Goal: Find specific page/section

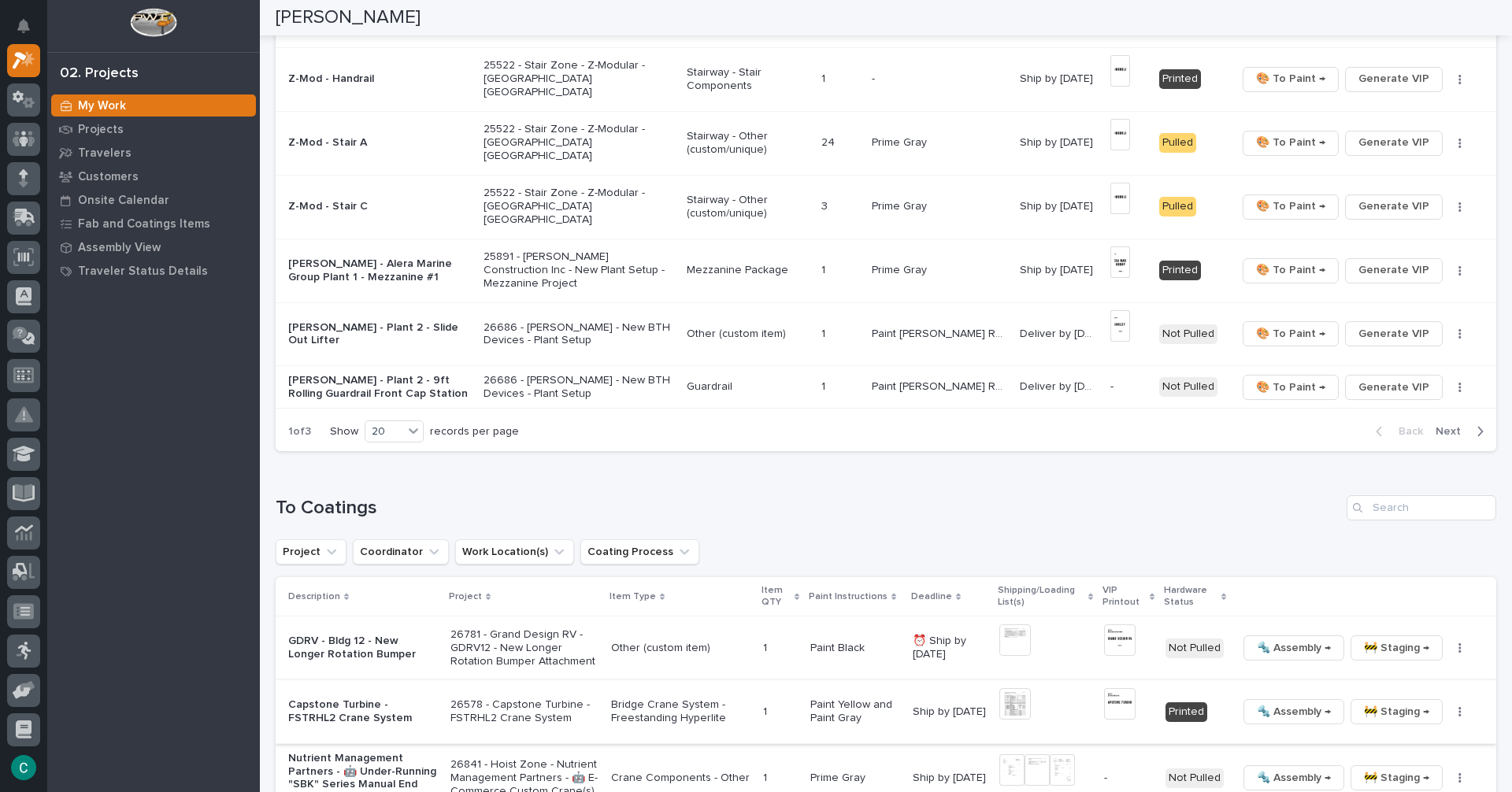
scroll to position [1023, 0]
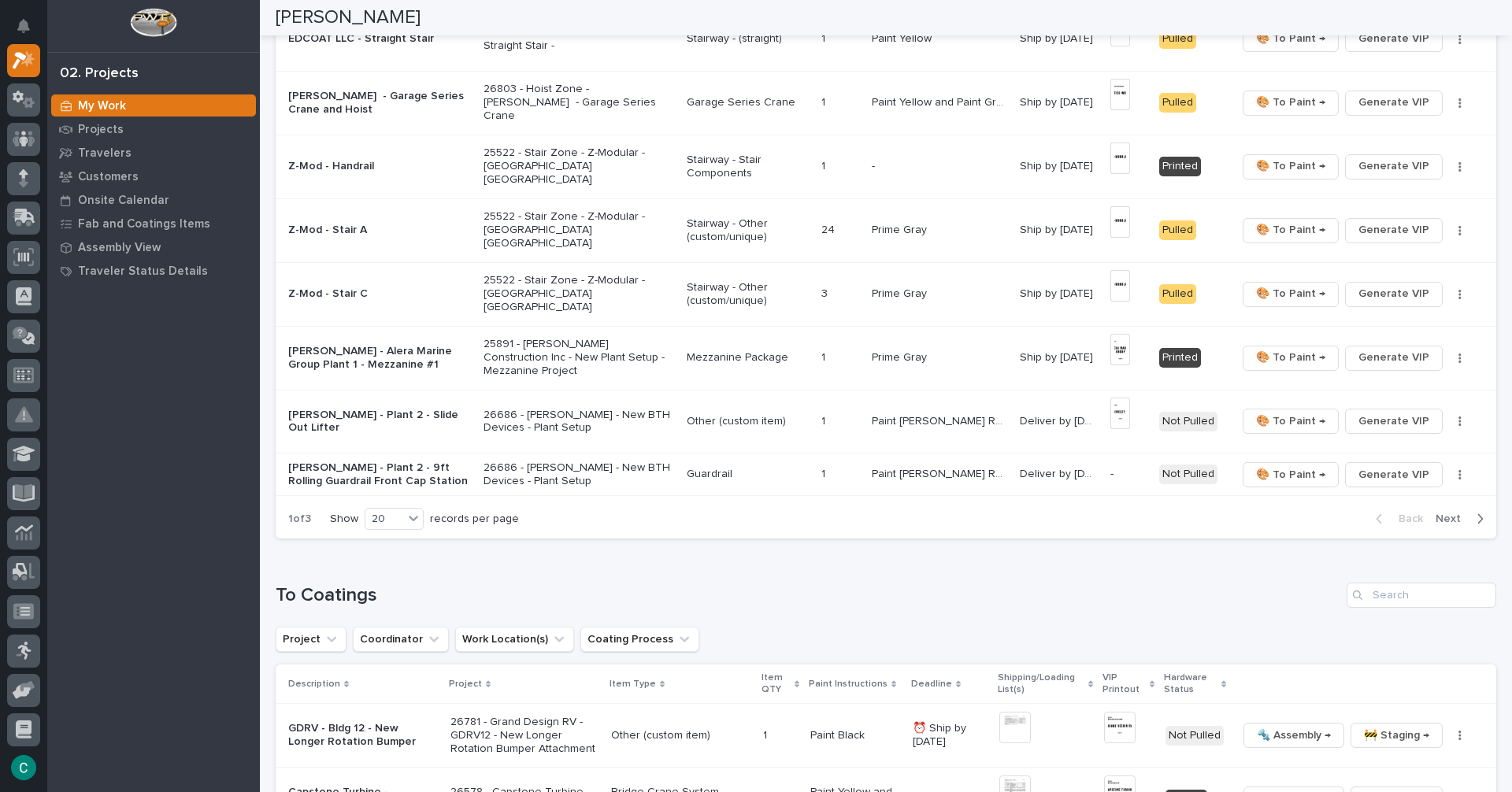
click at [788, 355] on p "Mezzanine Package" at bounding box center [747, 357] width 122 height 13
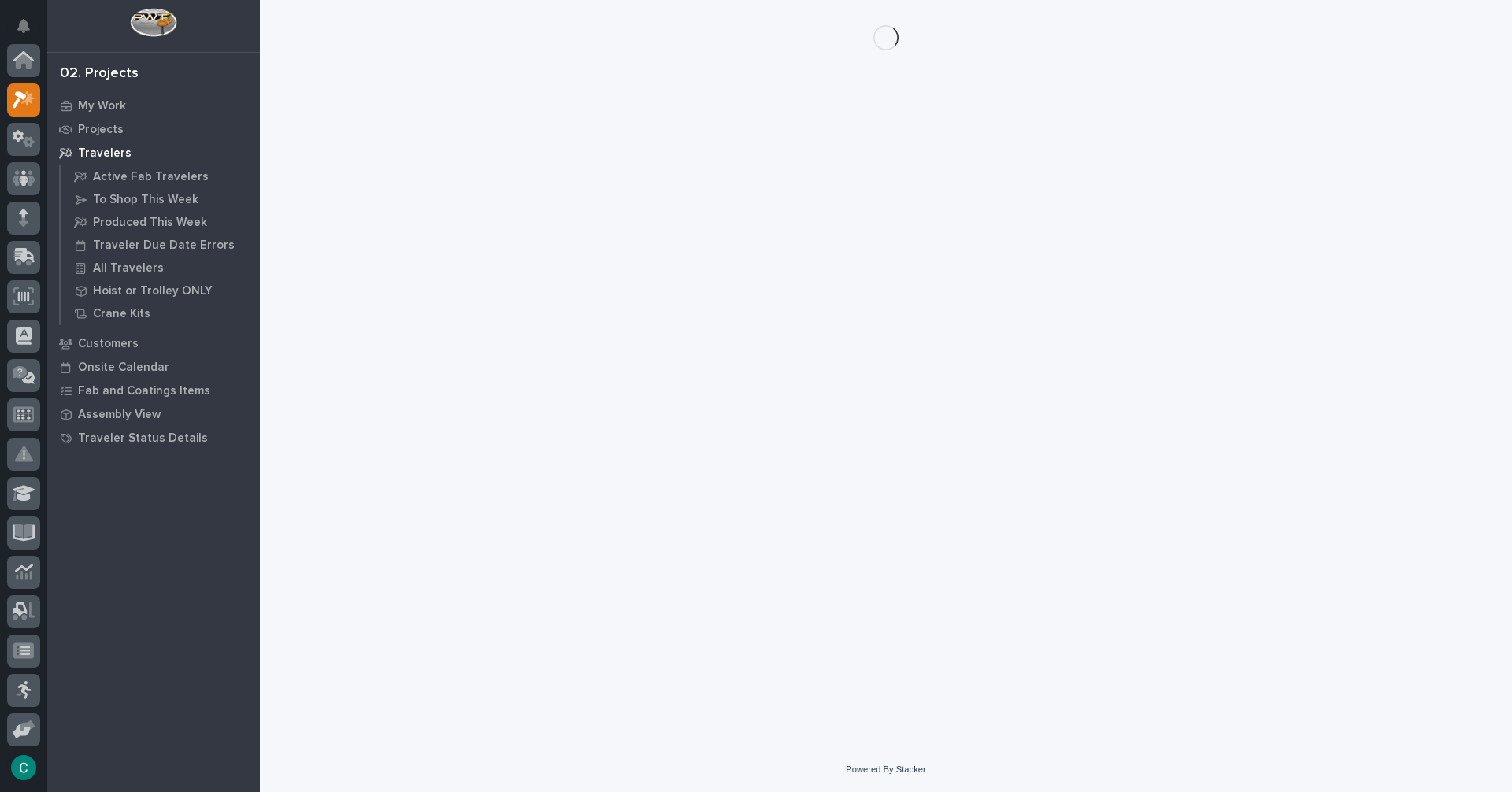
scroll to position [39, 0]
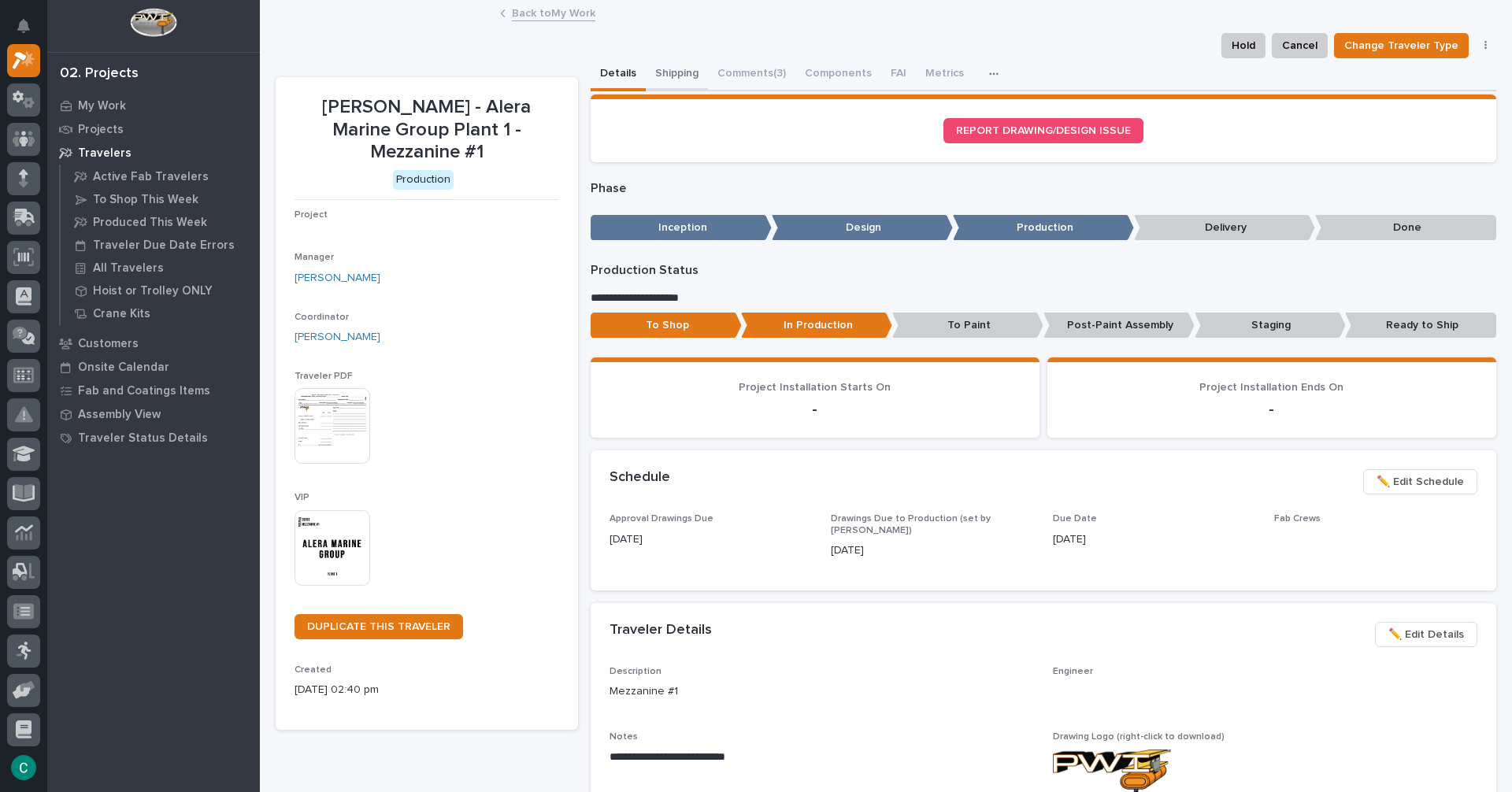
click at [658, 81] on button "Shipping" at bounding box center [676, 75] width 62 height 33
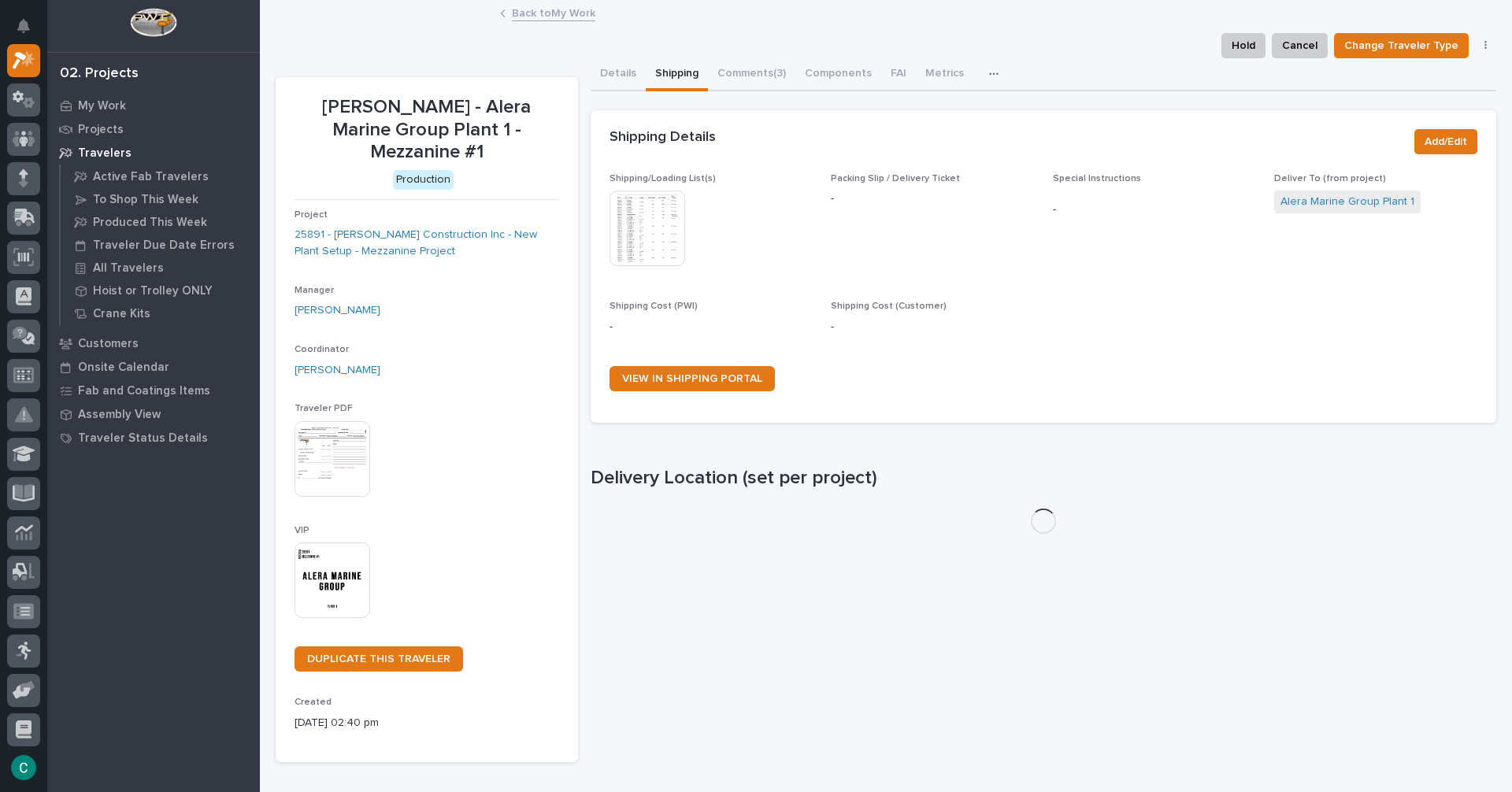
click at [646, 224] on img at bounding box center [647, 228] width 76 height 76
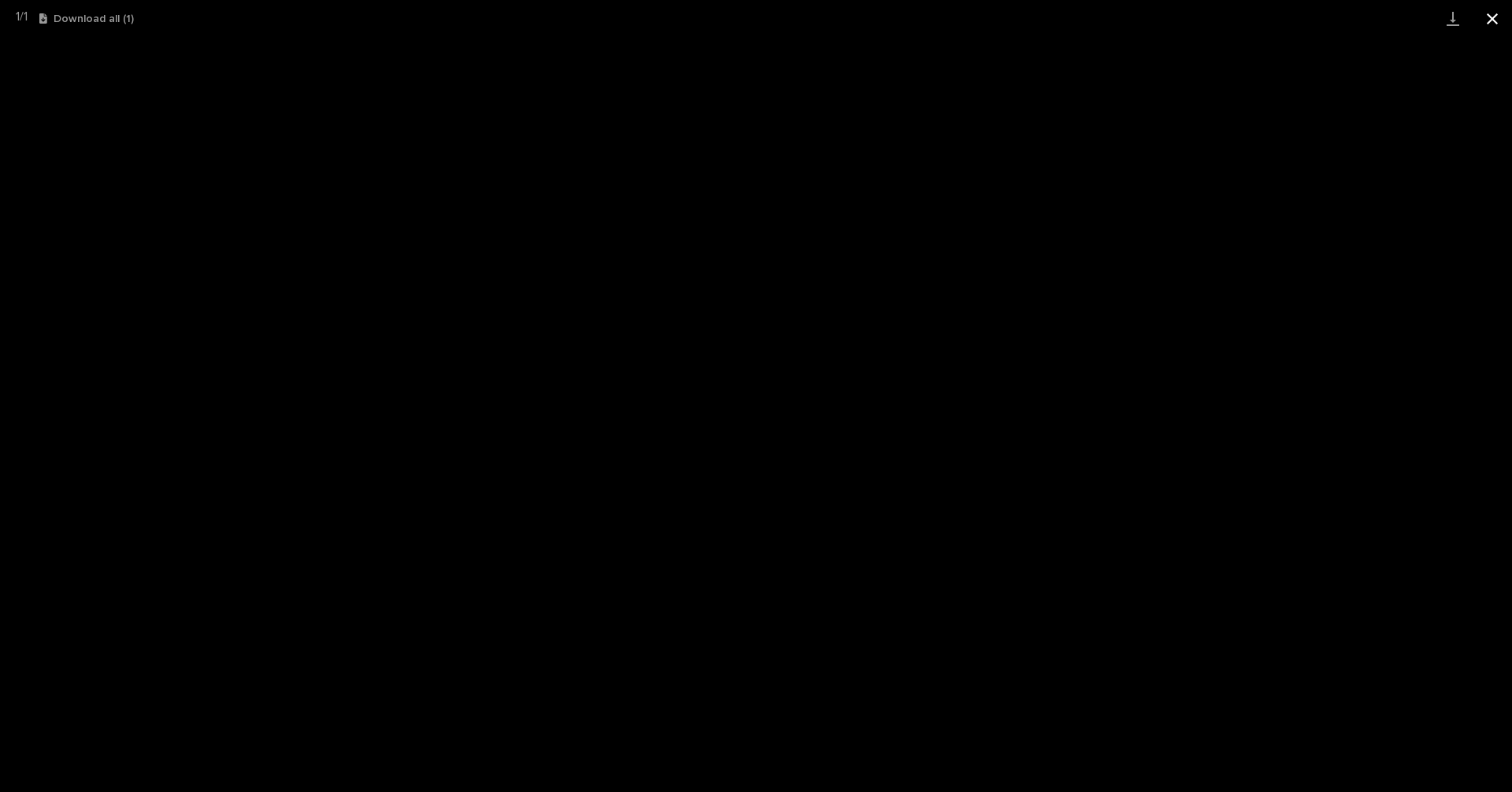
click at [1495, 25] on button "Close gallery" at bounding box center [1492, 18] width 39 height 37
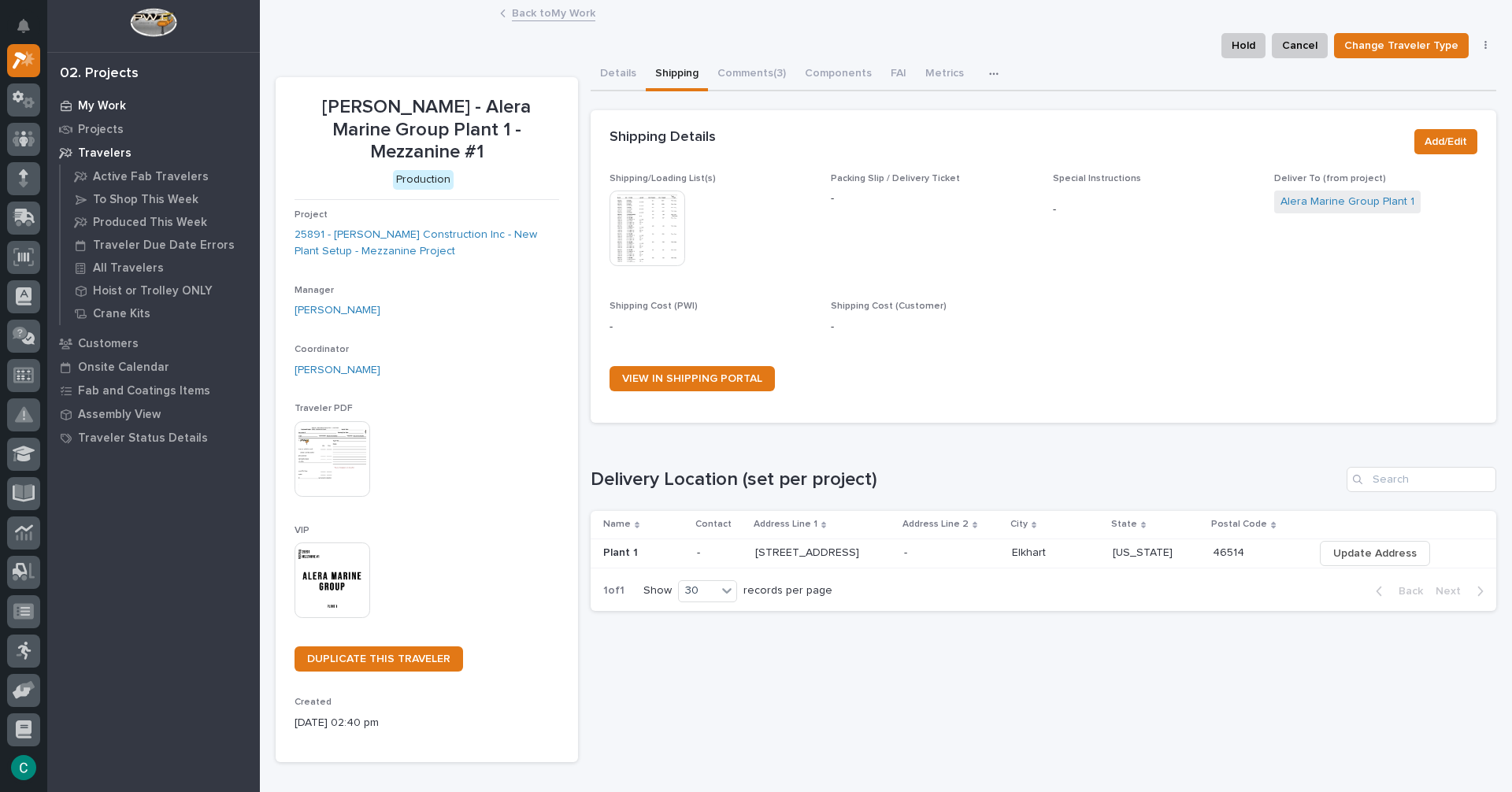
click at [93, 108] on p "My Work" at bounding box center [102, 107] width 48 height 14
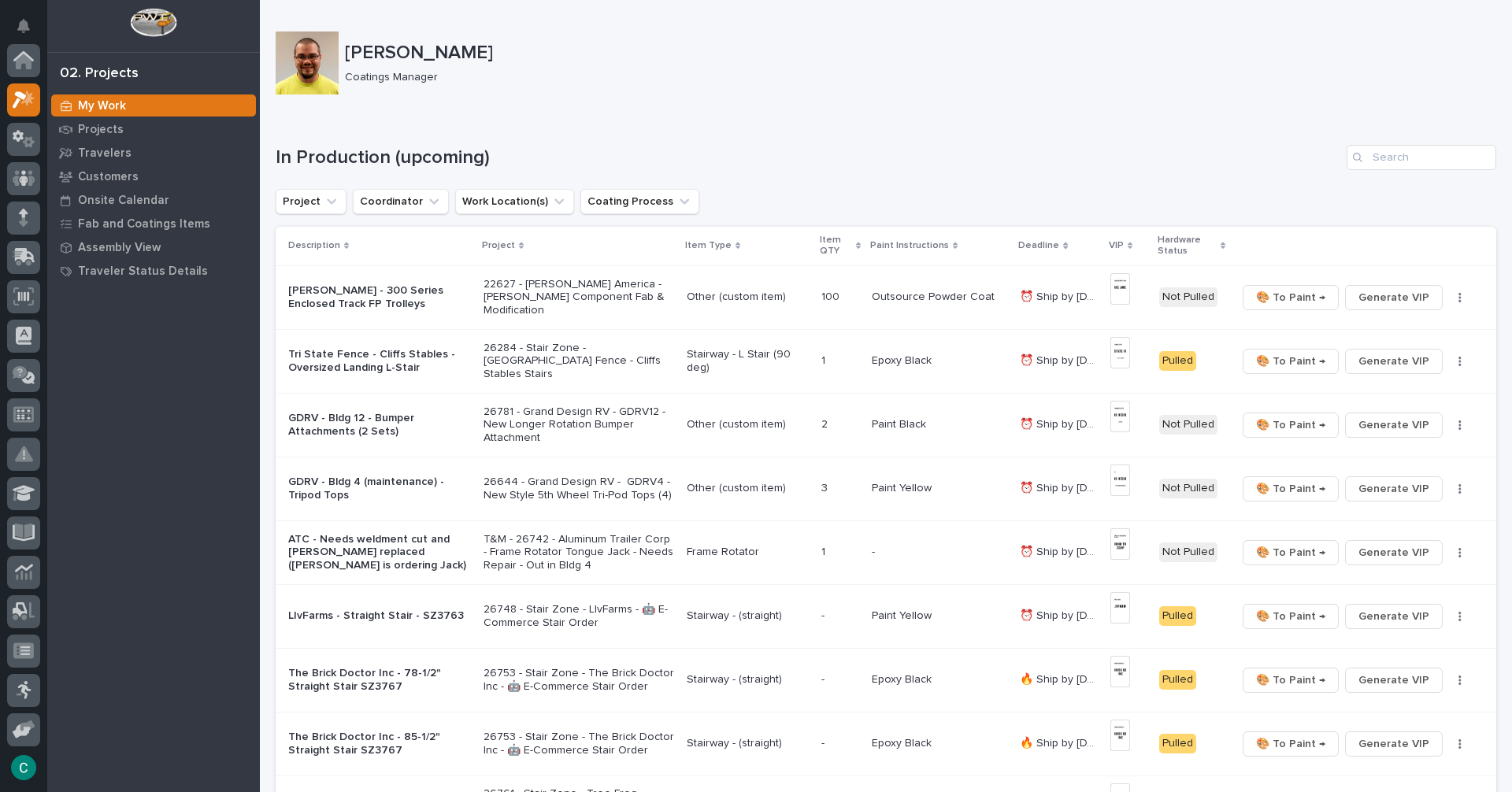
scroll to position [39, 0]
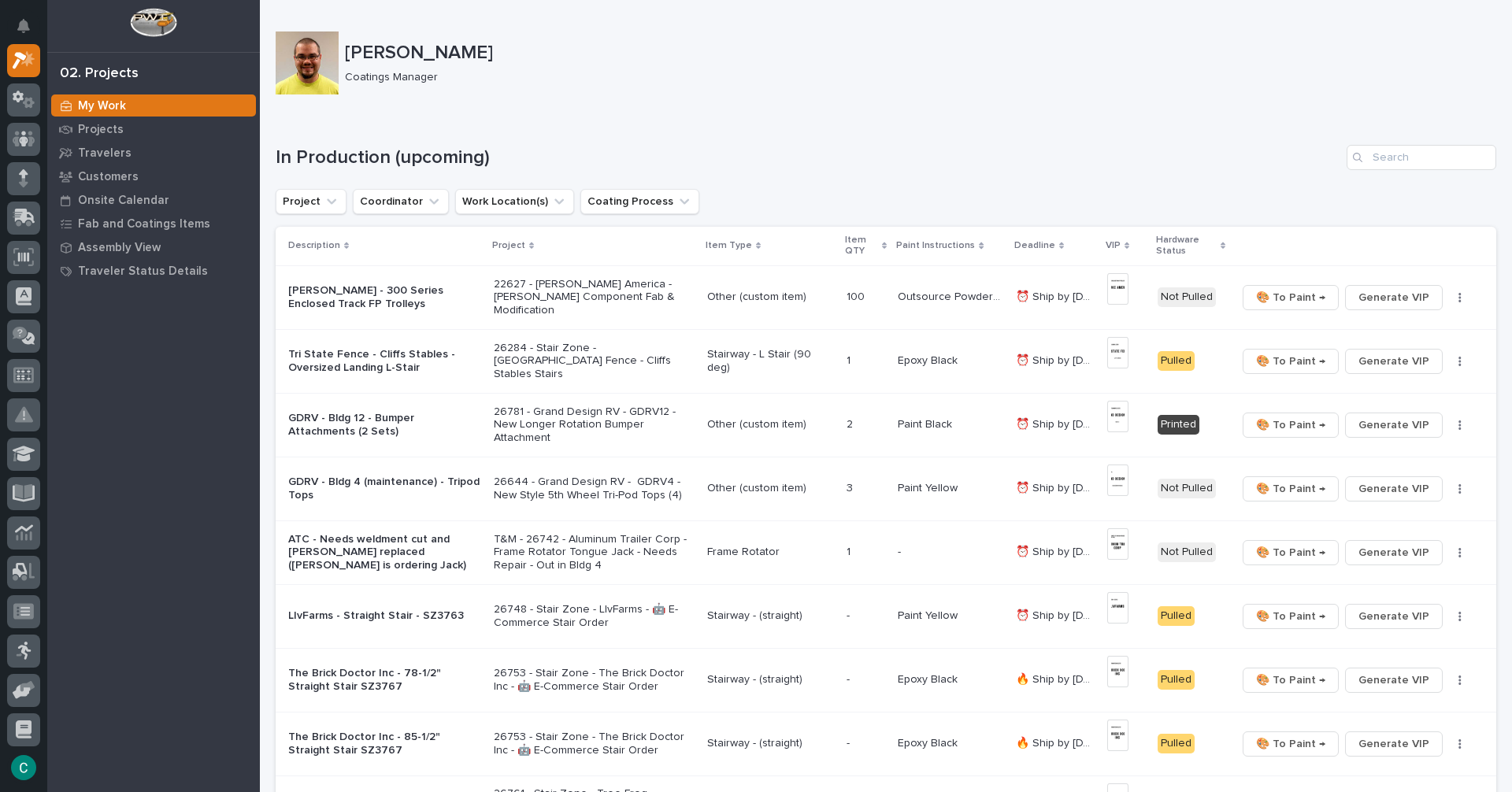
click at [918, 621] on p "Paint Yellow" at bounding box center [929, 614] width 63 height 17
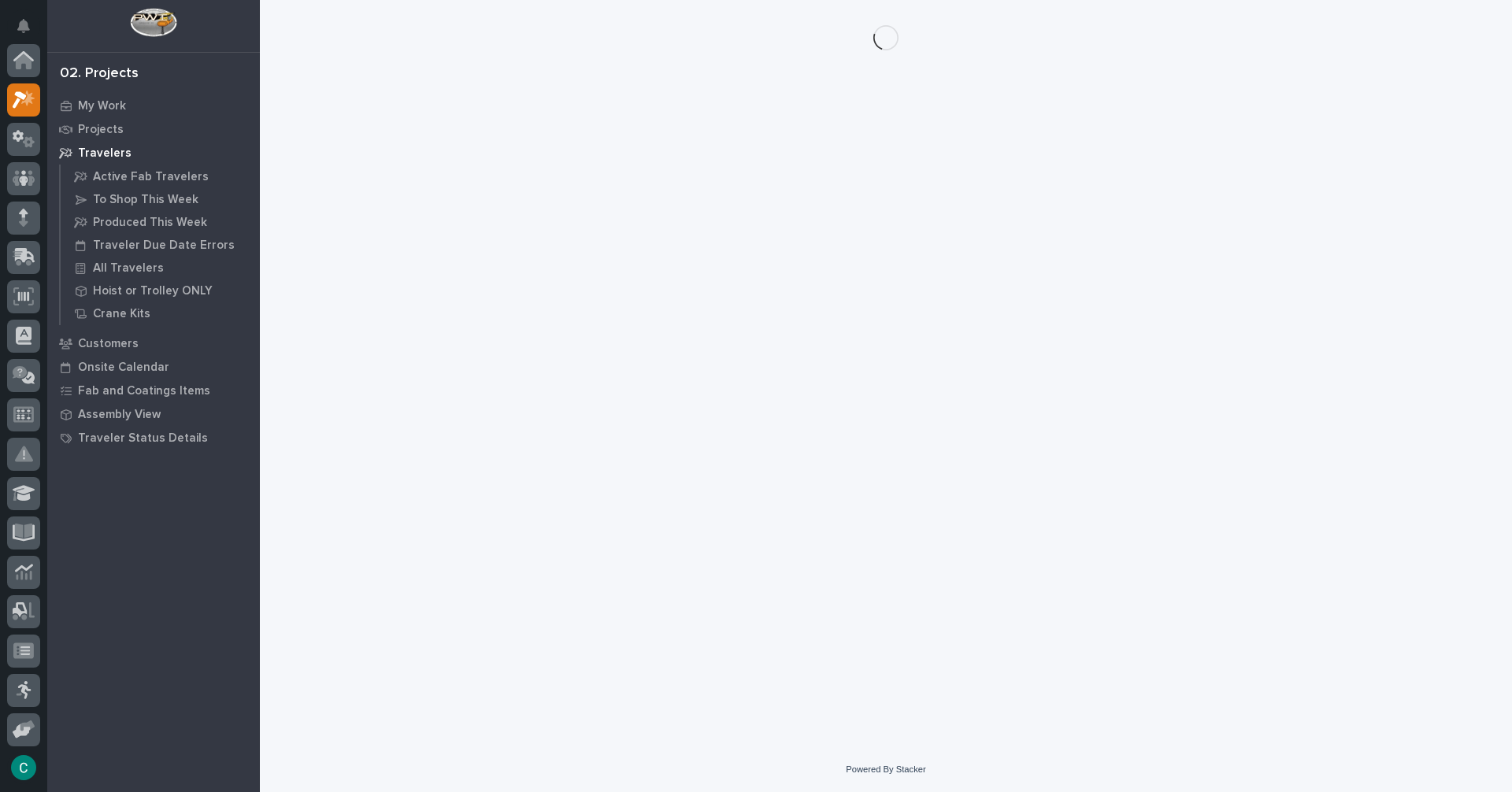
scroll to position [39, 0]
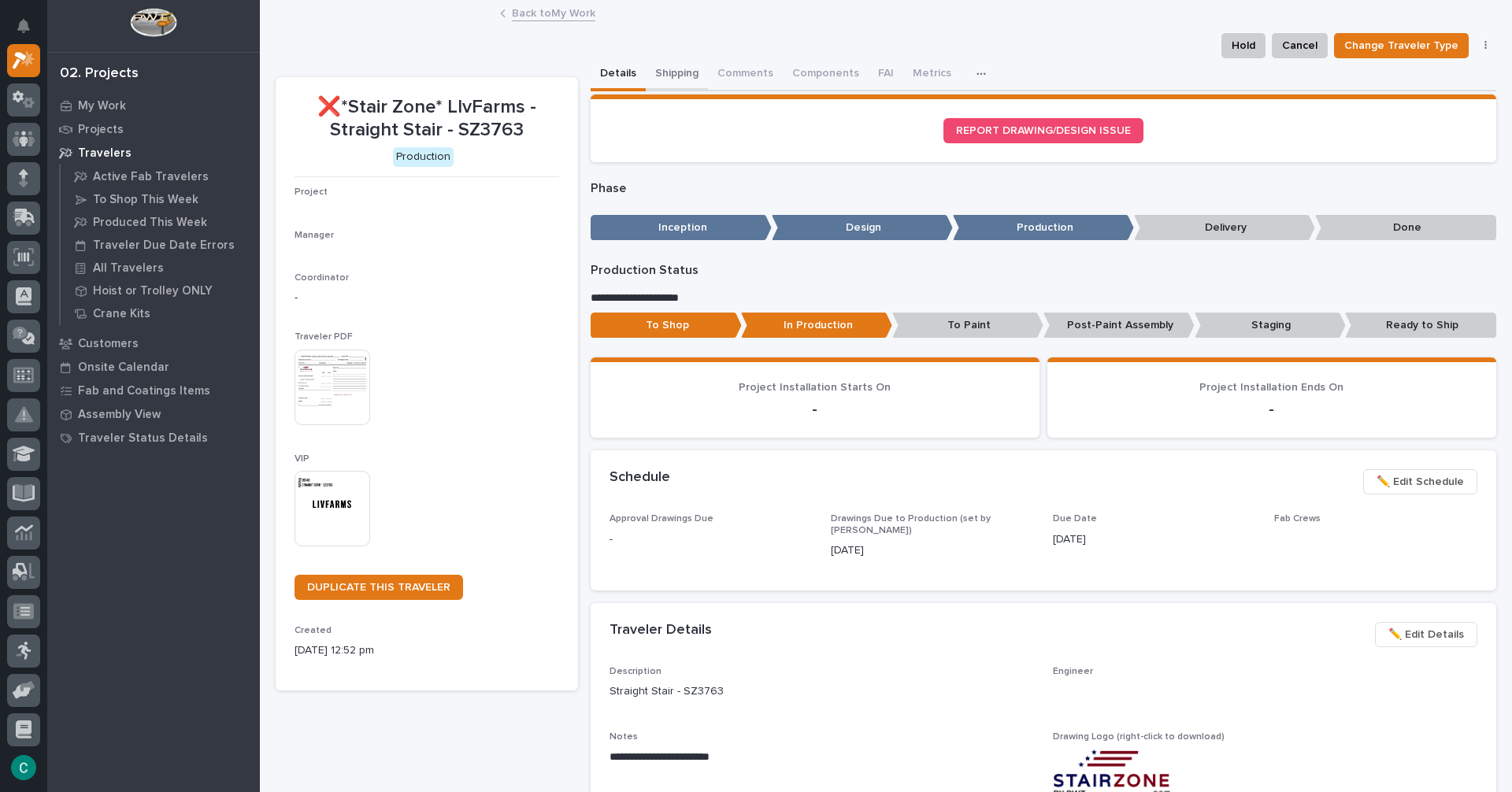
click at [673, 61] on button "Shipping" at bounding box center [676, 75] width 62 height 33
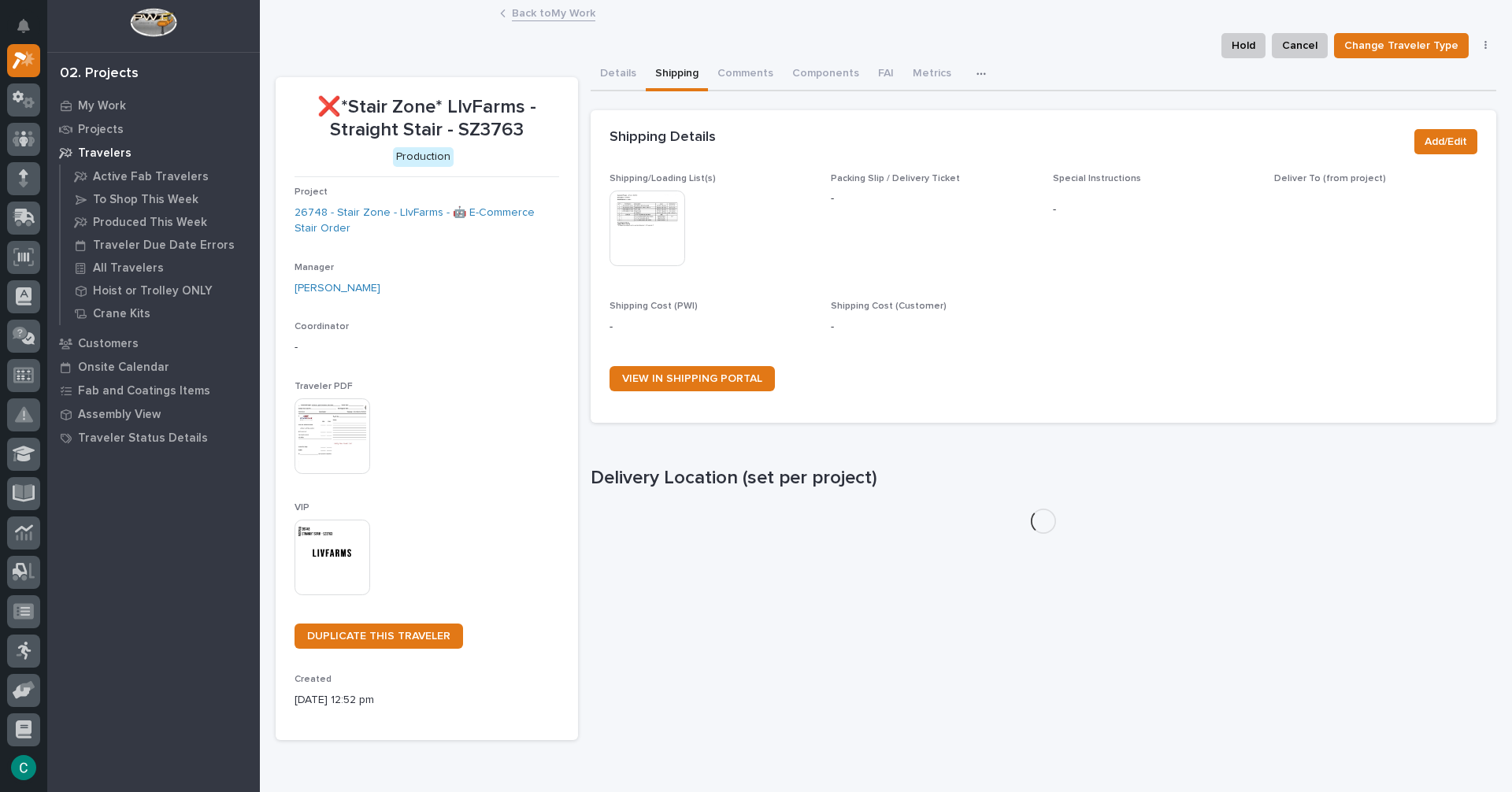
click at [657, 215] on img at bounding box center [647, 228] width 76 height 76
